Goal: Check status

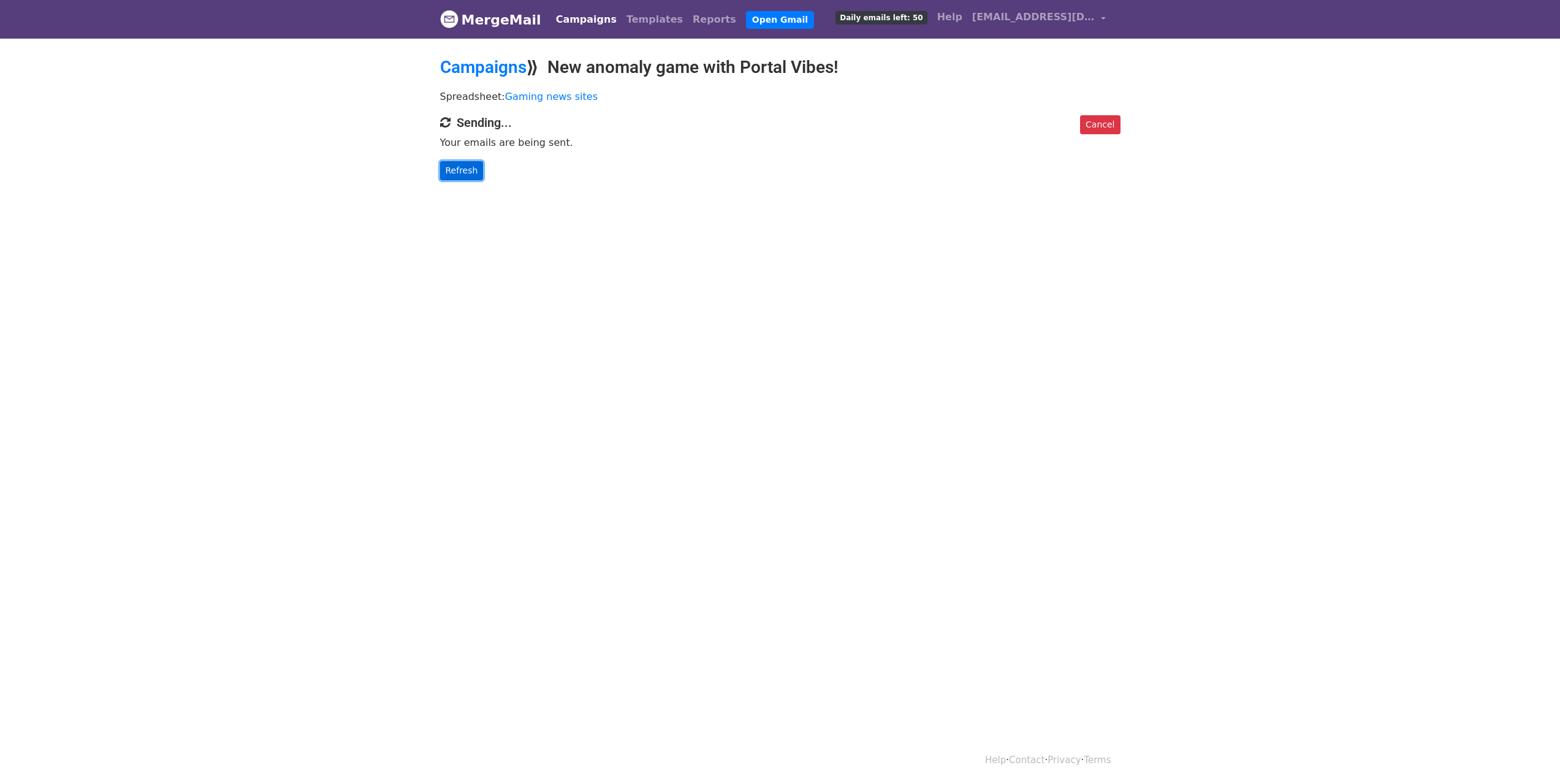
click at [464, 179] on link "Refresh" at bounding box center [461, 171] width 43 height 19
click at [467, 171] on link "Refresh" at bounding box center [461, 171] width 43 height 19
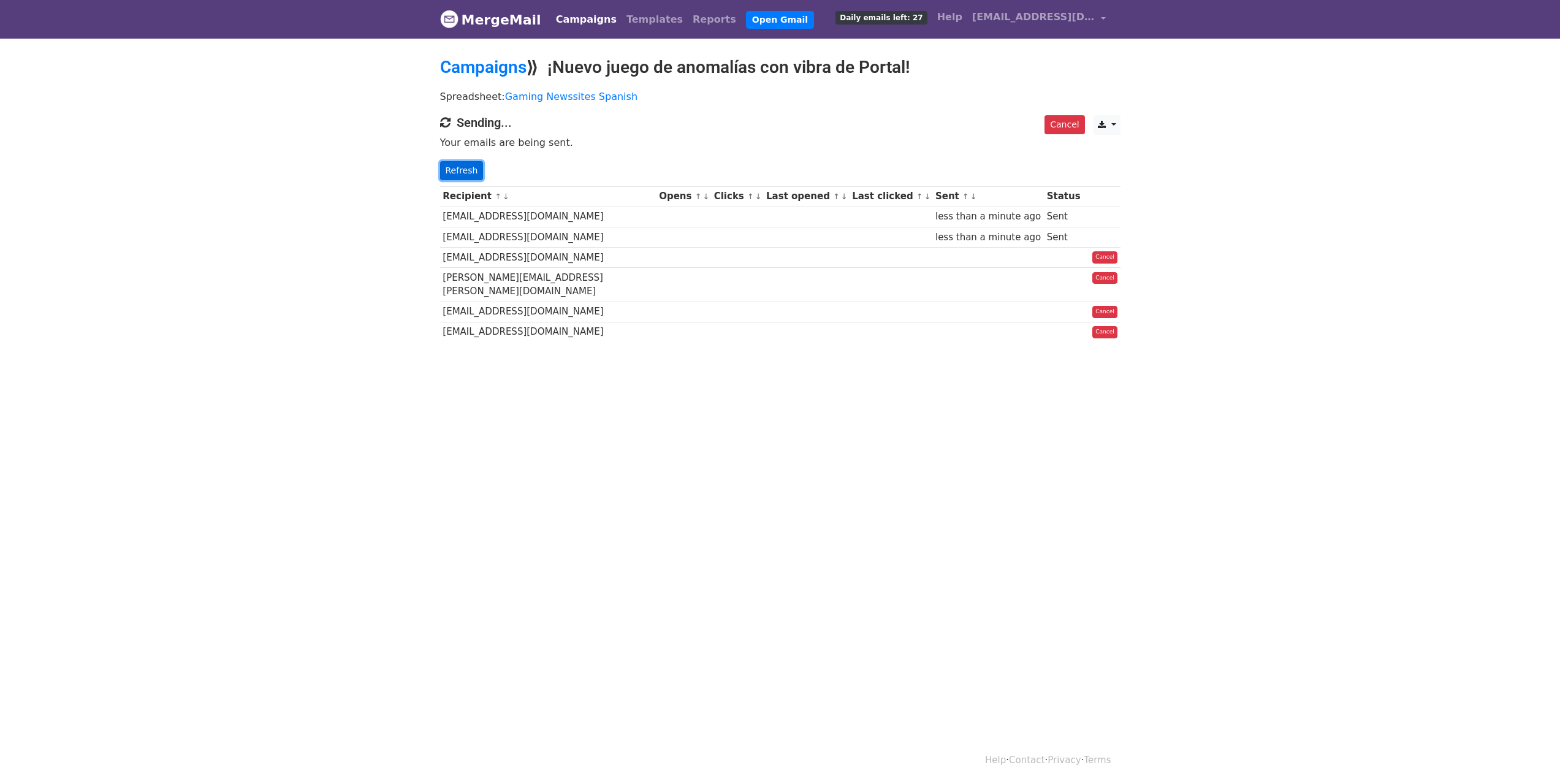
click at [457, 169] on link "Refresh" at bounding box center [461, 171] width 43 height 19
